Goal: Transaction & Acquisition: Purchase product/service

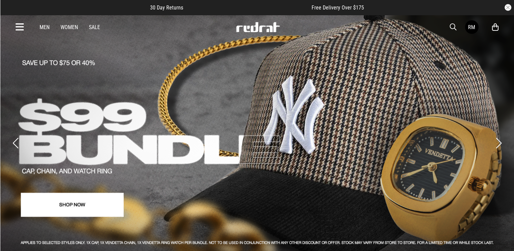
click at [449, 28] on div "Men Women Sale RM Hi, Red Rat New Back Footwear Back Mens Back Womens Back Yout…" at bounding box center [257, 27] width 494 height 24
click at [456, 25] on button "button" at bounding box center [457, 27] width 14 height 8
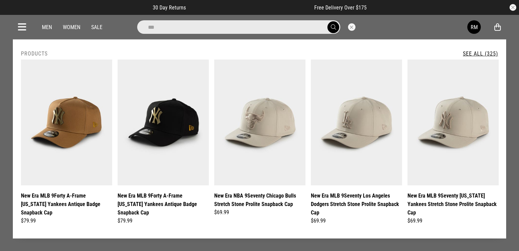
type input "***"
click at [487, 56] on link "See All (325)" at bounding box center [480, 53] width 35 height 6
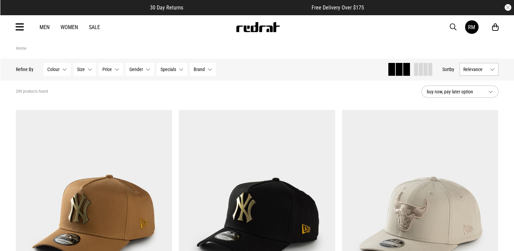
click at [478, 71] on span "Relevance" at bounding box center [476, 69] width 24 height 5
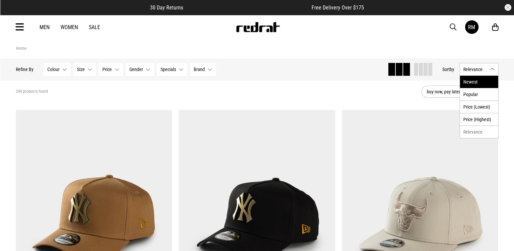
click at [479, 77] on li "Newest" at bounding box center [479, 82] width 38 height 12
